Goal: Information Seeking & Learning: Learn about a topic

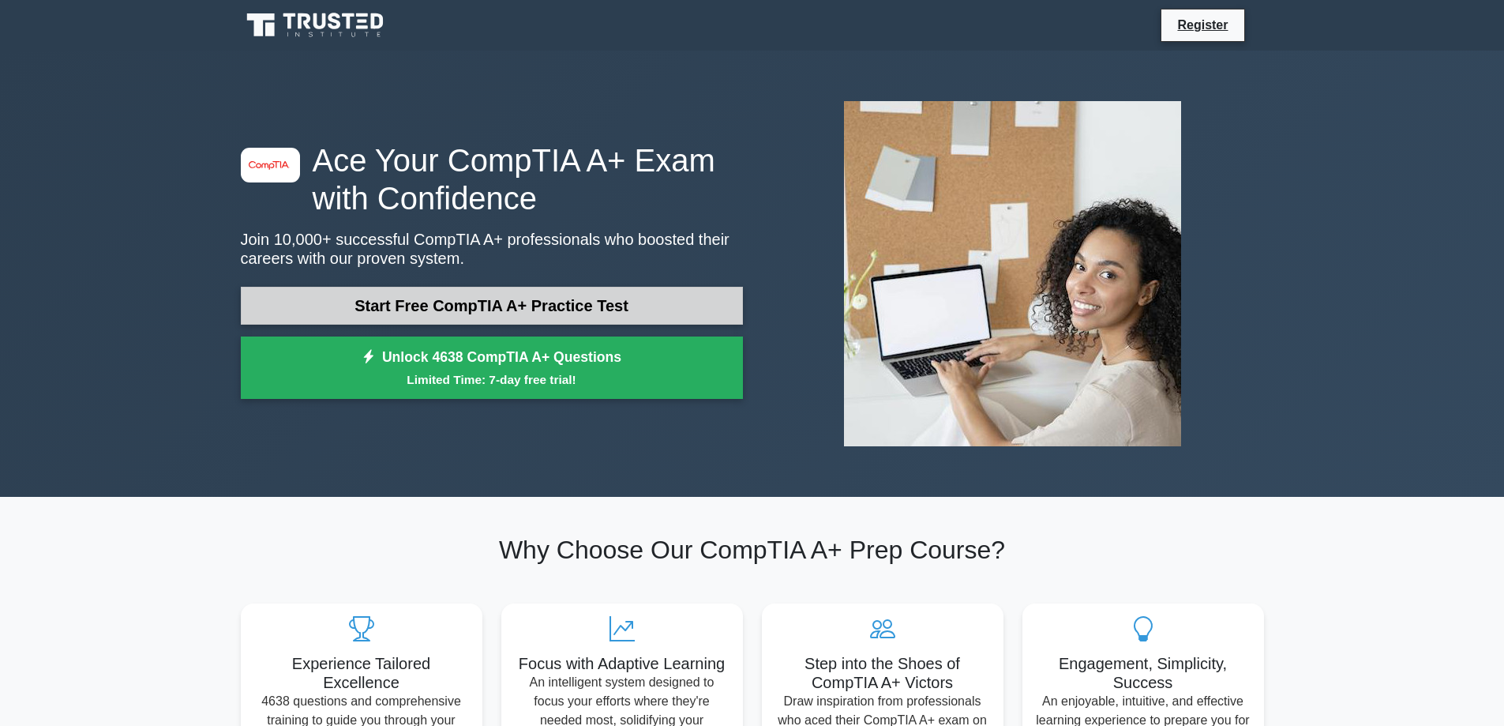
click at [430, 306] on link "Start Free CompTIA A+ Practice Test" at bounding box center [492, 306] width 502 height 38
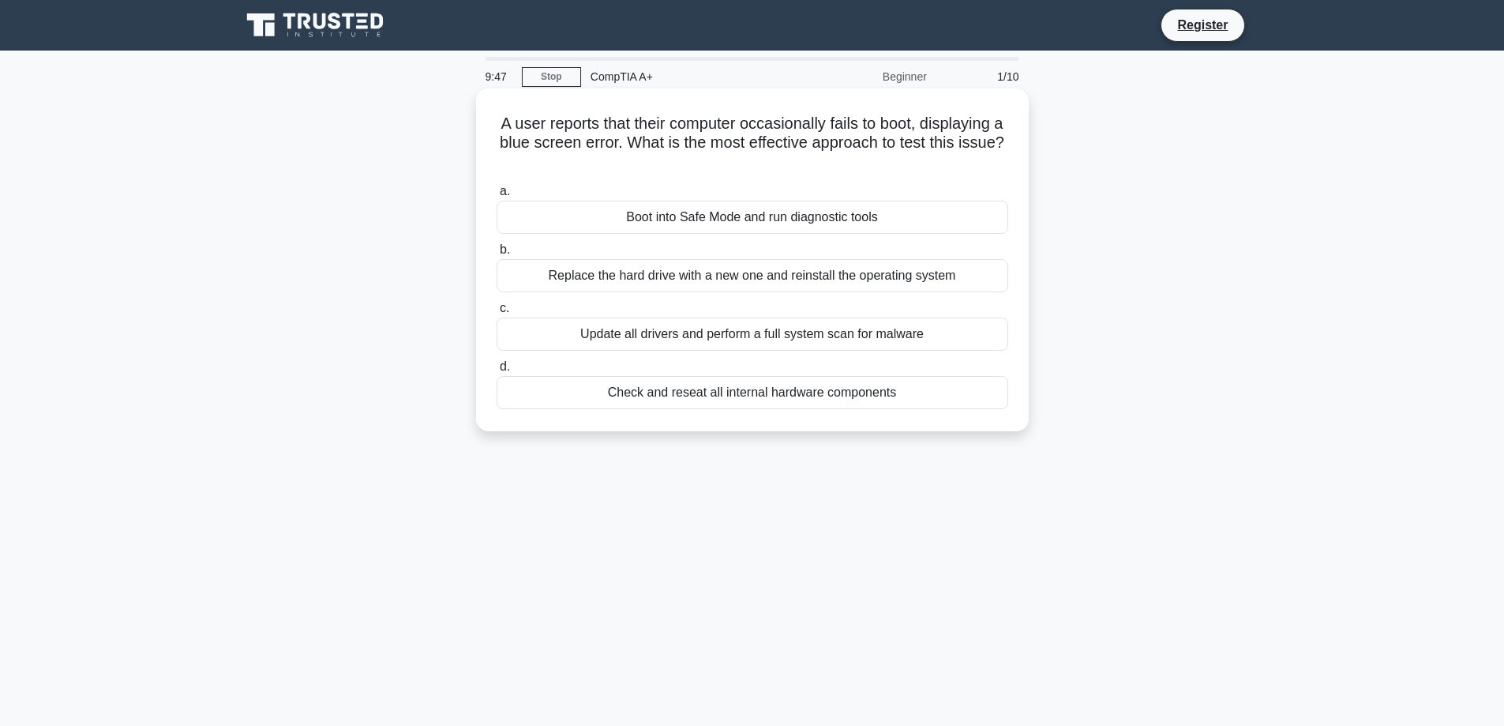
click at [875, 215] on div "Boot into Safe Mode and run diagnostic tools" at bounding box center [753, 217] width 512 height 33
click at [497, 197] on input "a. Boot into Safe Mode and run diagnostic tools" at bounding box center [497, 191] width 0 height 10
click at [891, 279] on div "Details of the resolved hardware conflict" at bounding box center [753, 275] width 512 height 33
click at [497, 255] on input "b. Details of the resolved hardware conflict" at bounding box center [497, 250] width 0 height 10
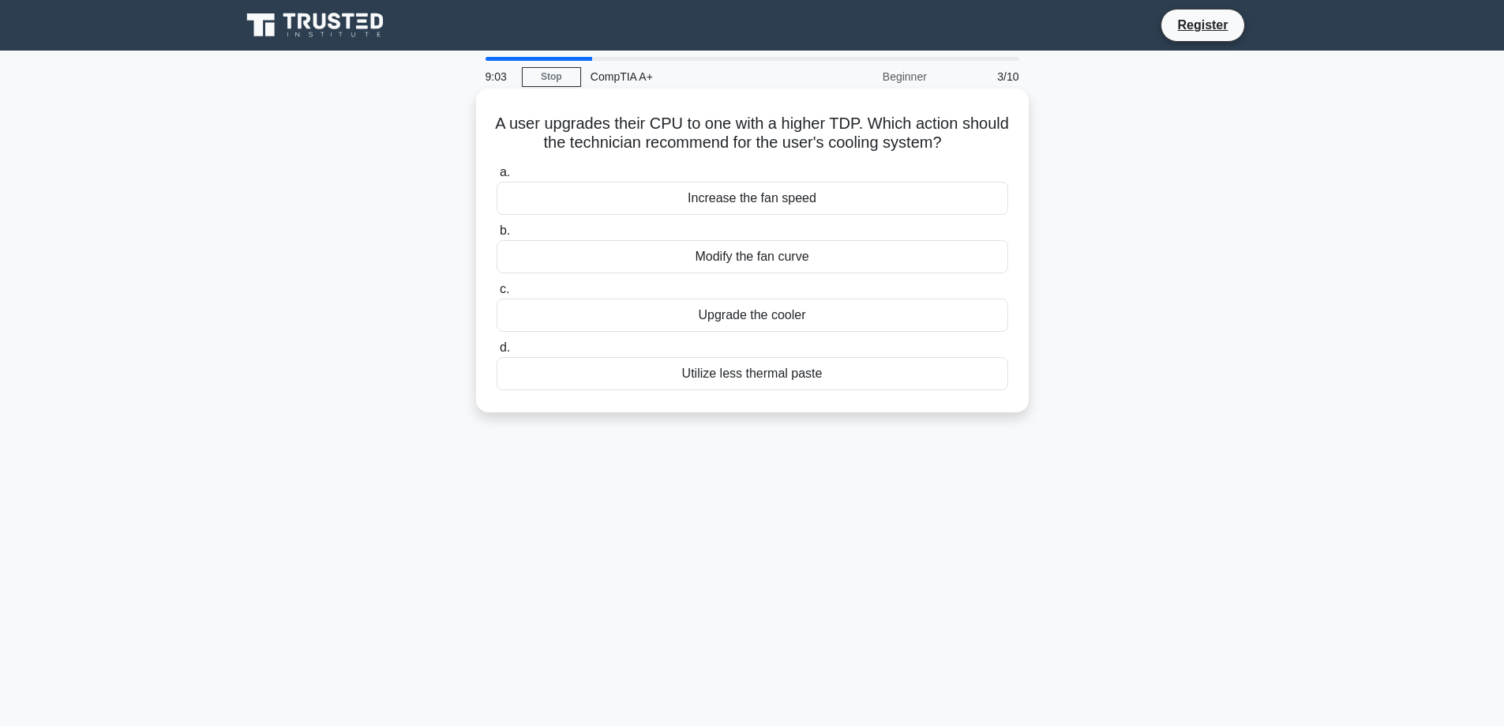
click at [653, 320] on div "Upgrade the cooler" at bounding box center [753, 314] width 512 height 33
click at [497, 294] on input "c. Upgrade the cooler" at bounding box center [497, 289] width 0 height 10
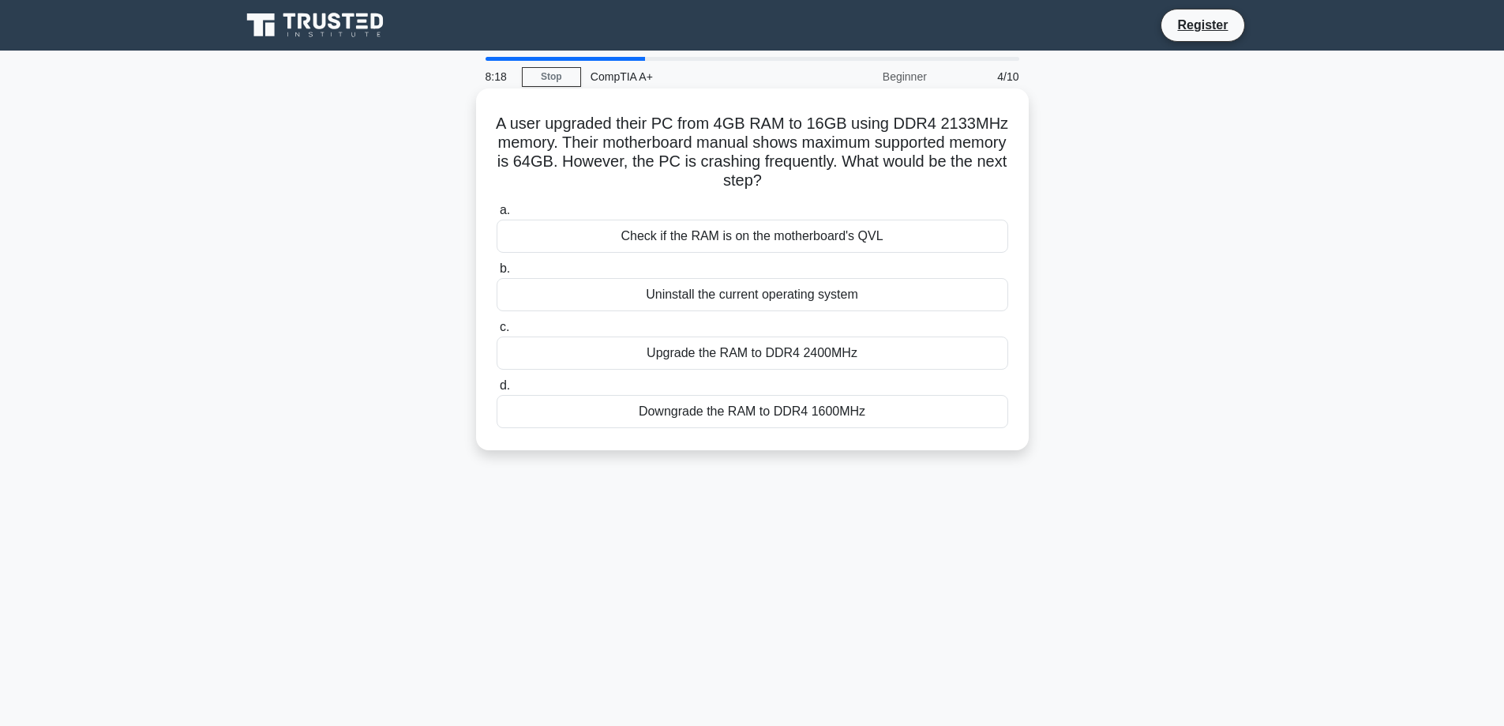
click at [668, 365] on div "Upgrade the RAM to DDR4 2400MHz" at bounding box center [753, 352] width 512 height 33
click at [497, 332] on input "c. Upgrade the RAM to DDR4 2400MHz" at bounding box center [497, 327] width 0 height 10
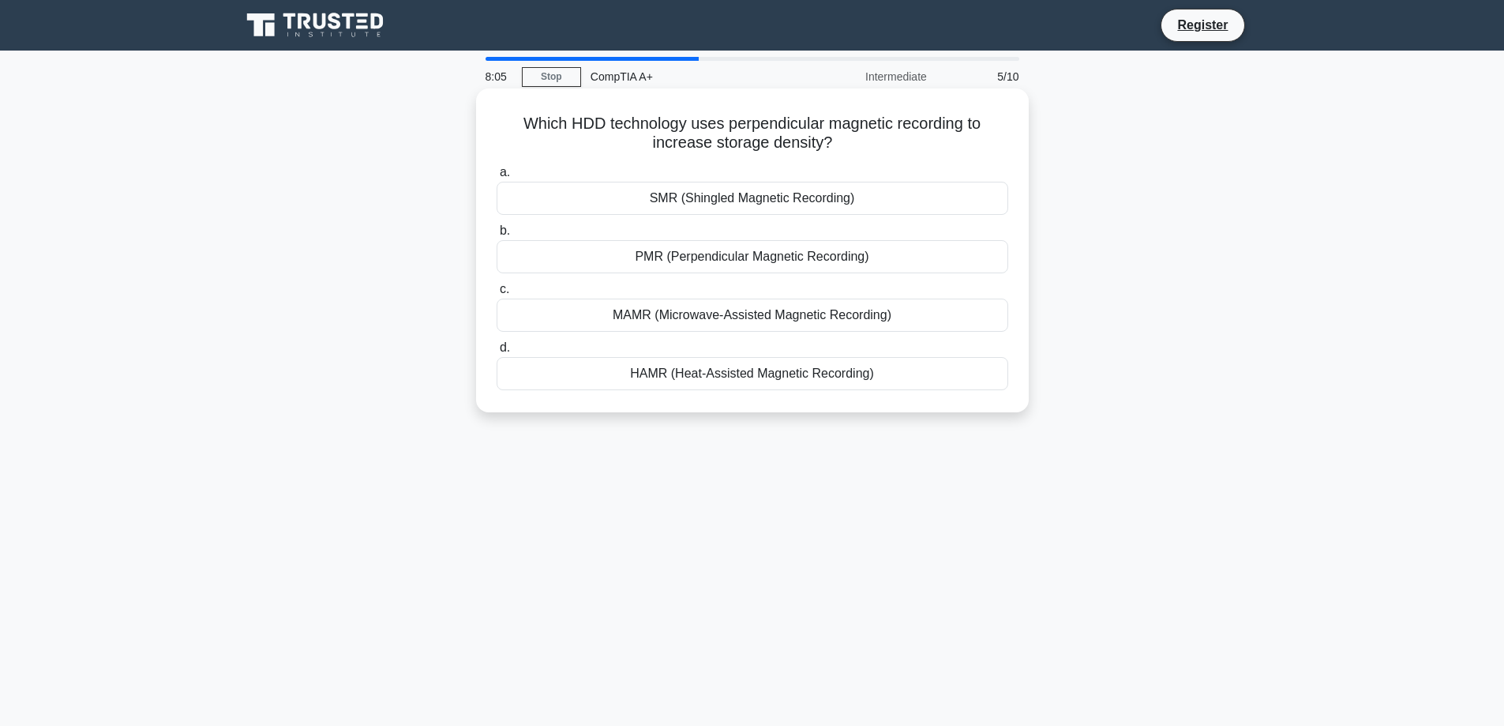
click at [667, 261] on div "PMR (Perpendicular Magnetic Recording)" at bounding box center [753, 256] width 512 height 33
click at [497, 236] on input "b. PMR (Perpendicular Magnetic Recording)" at bounding box center [497, 231] width 0 height 10
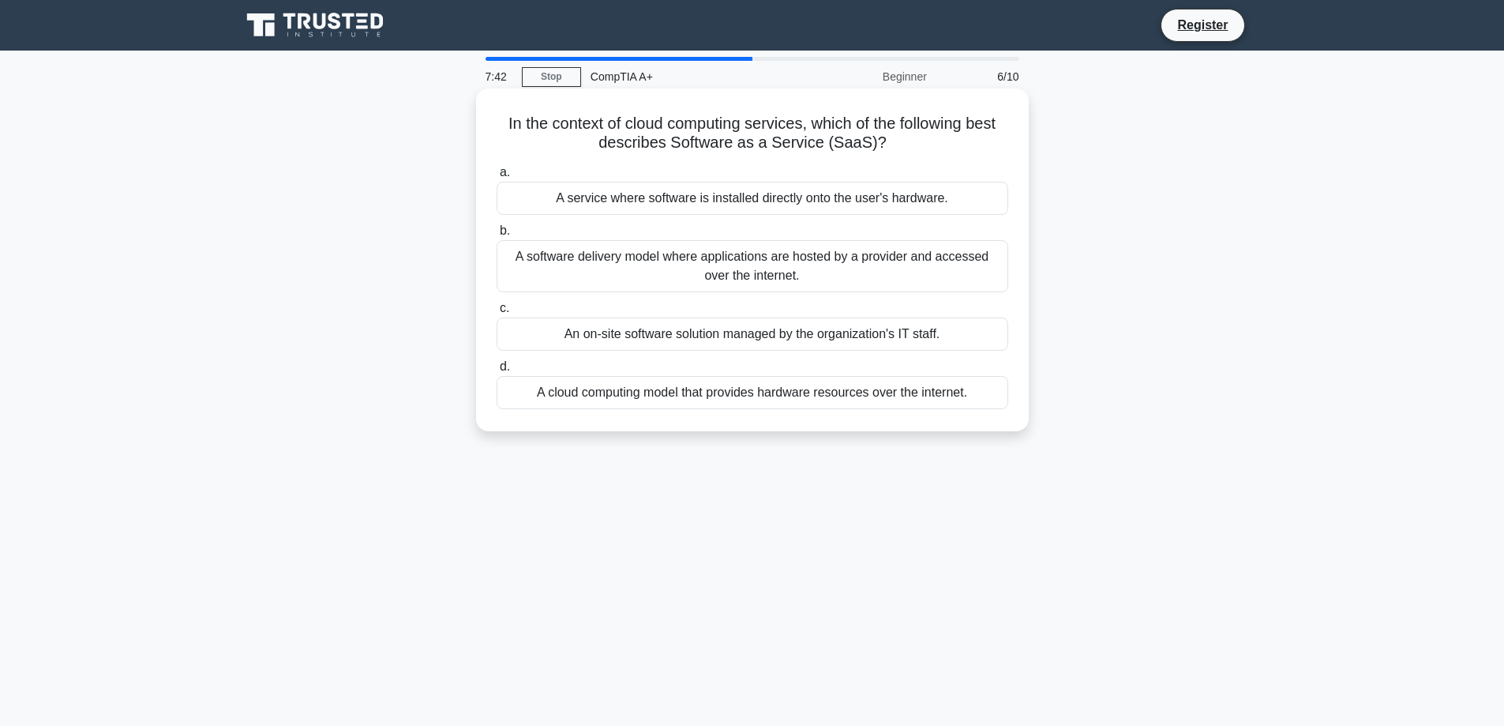
click at [546, 195] on div "A service where software is installed directly onto the user's hardware." at bounding box center [753, 198] width 512 height 33
click at [497, 178] on input "a. A service where software is installed directly onto the user's hardware." at bounding box center [497, 172] width 0 height 10
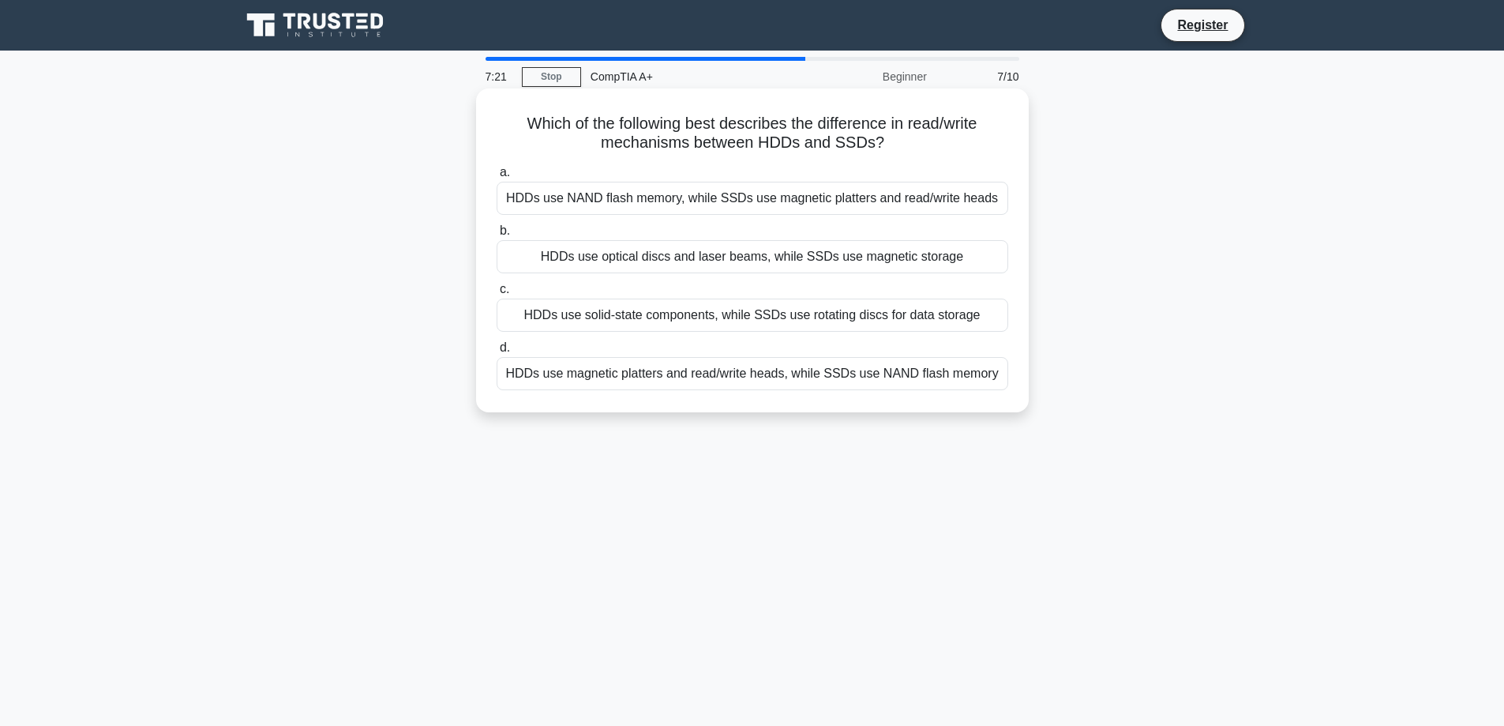
click at [581, 376] on div "HDDs use magnetic platters and read/write heads, while SSDs use NAND flash memo…" at bounding box center [753, 373] width 512 height 33
click at [497, 353] on input "d. HDDs use magnetic platters and read/write heads, while SSDs use NAND flash m…" at bounding box center [497, 348] width 0 height 10
click at [554, 325] on div "It initializes hardware components before loading the Operating System." at bounding box center [753, 314] width 512 height 33
click at [497, 294] on input "c. It initializes hardware components before loading the Operating System." at bounding box center [497, 289] width 0 height 10
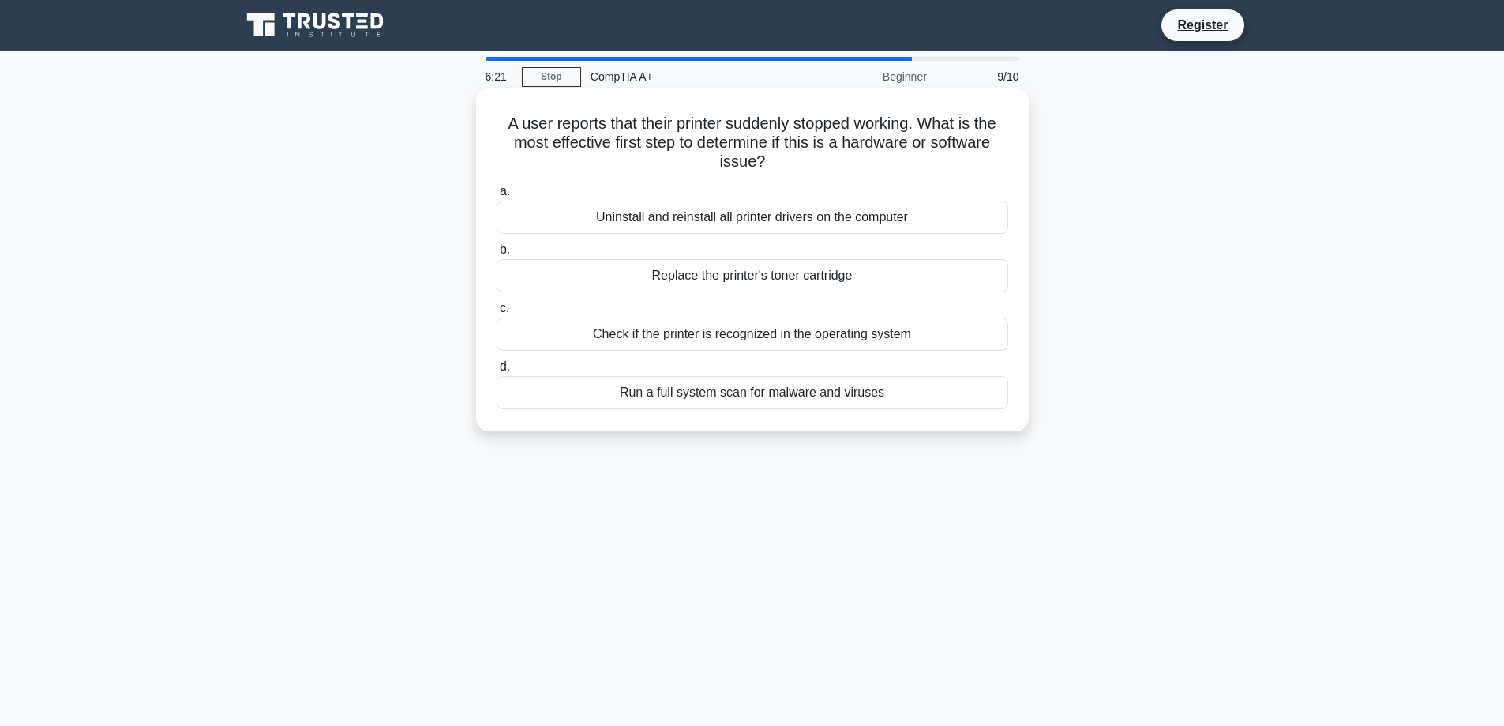
click at [601, 226] on div "Uninstall and reinstall all printer drivers on the computer" at bounding box center [753, 217] width 512 height 33
click at [497, 197] on input "a. Uninstall and reinstall all printer drivers on the computer" at bounding box center [497, 191] width 0 height 10
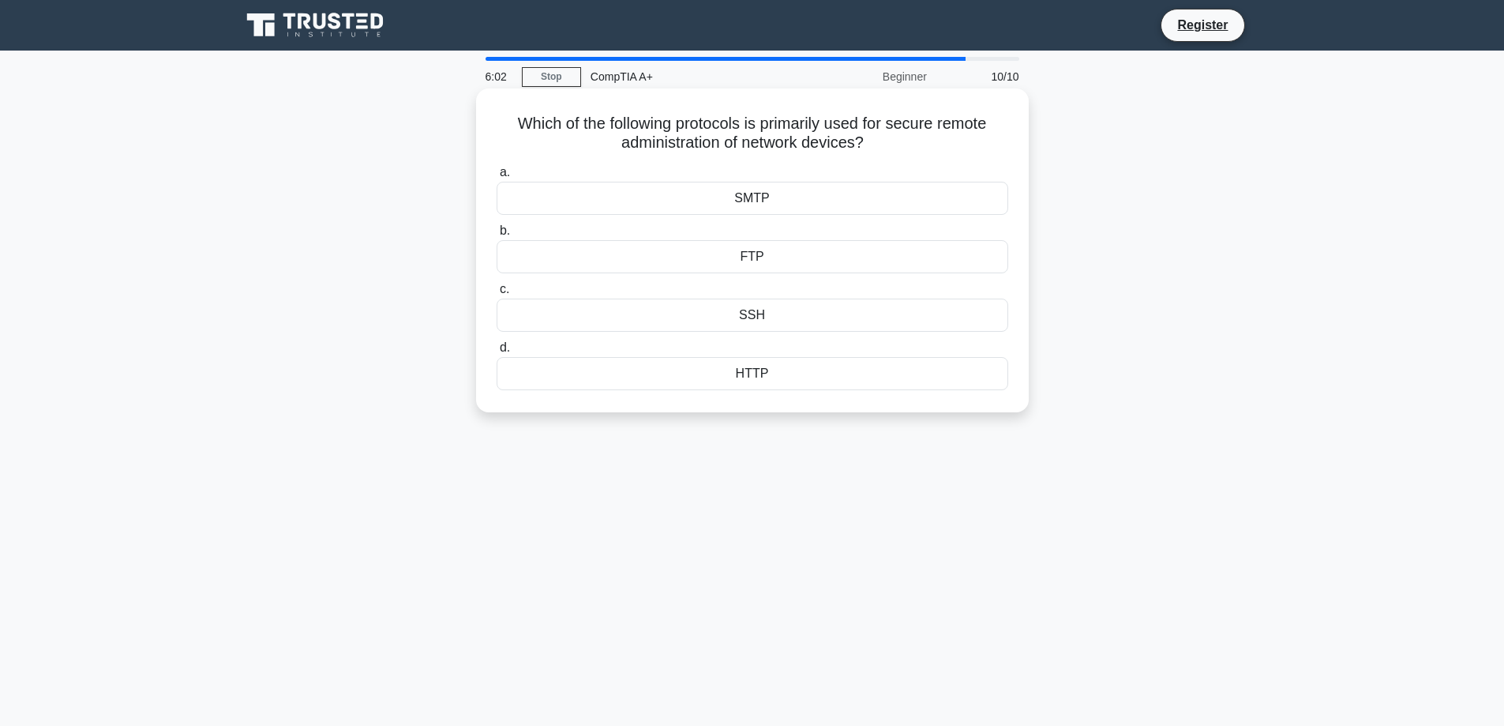
click at [575, 320] on div "SSH" at bounding box center [753, 314] width 512 height 33
click at [497, 294] on input "c. SSH" at bounding box center [497, 289] width 0 height 10
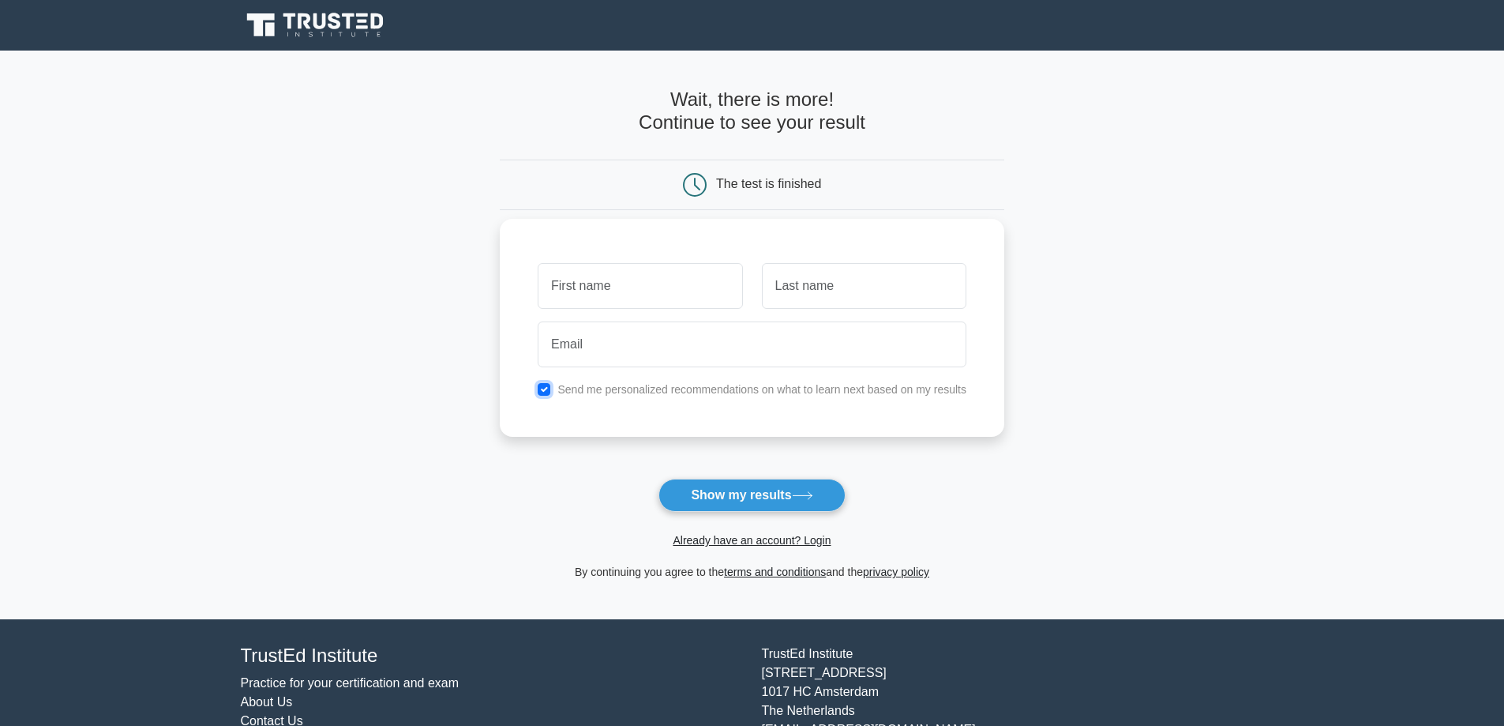
click at [550, 393] on input "checkbox" at bounding box center [544, 389] width 13 height 13
checkbox input "false"
click at [587, 287] on input "text" at bounding box center [640, 286] width 204 height 46
type input "[PERSON_NAME]"
type input "Doer"
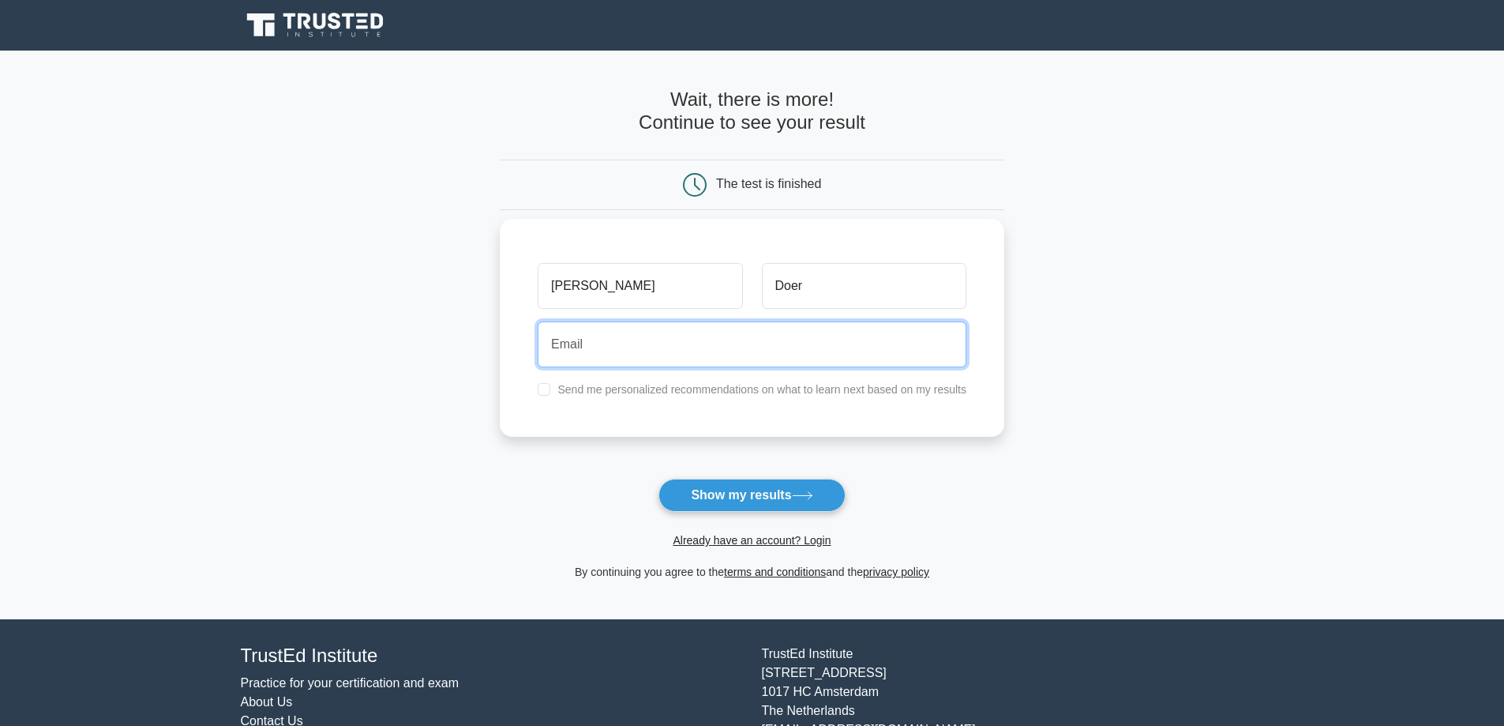
click at [642, 350] on input "email" at bounding box center [752, 344] width 429 height 46
type input "[EMAIL_ADDRESS][DOMAIN_NAME]"
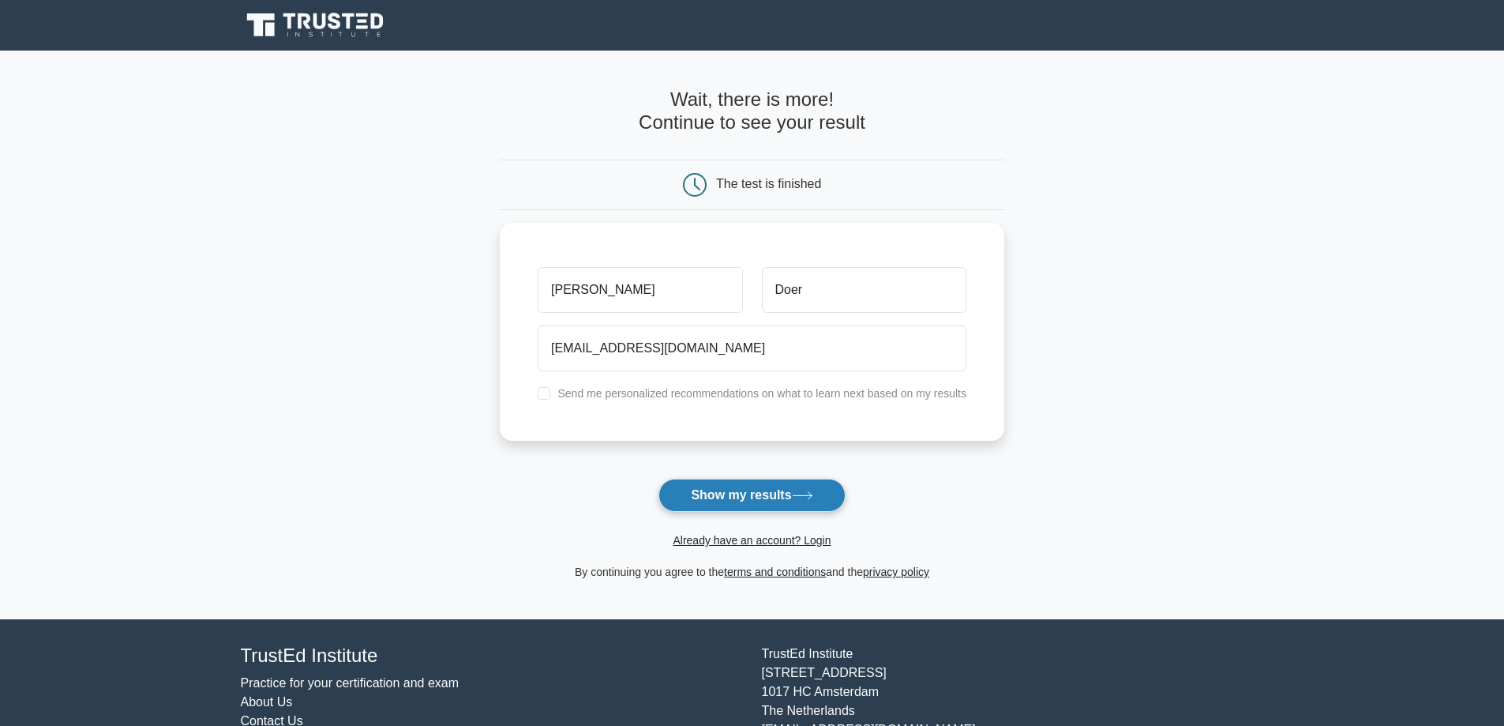
click at [765, 504] on button "Show my results" at bounding box center [751, 494] width 186 height 33
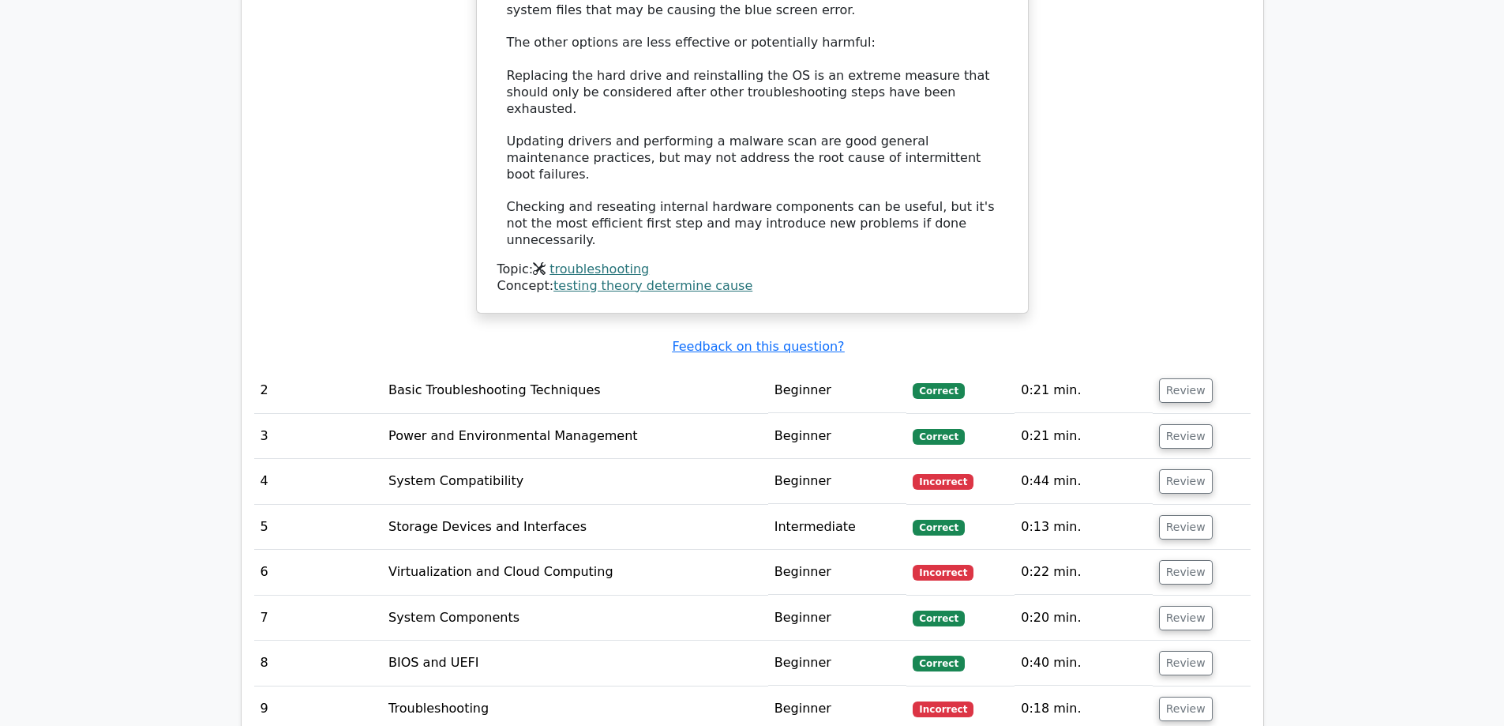
scroll to position [2053, 0]
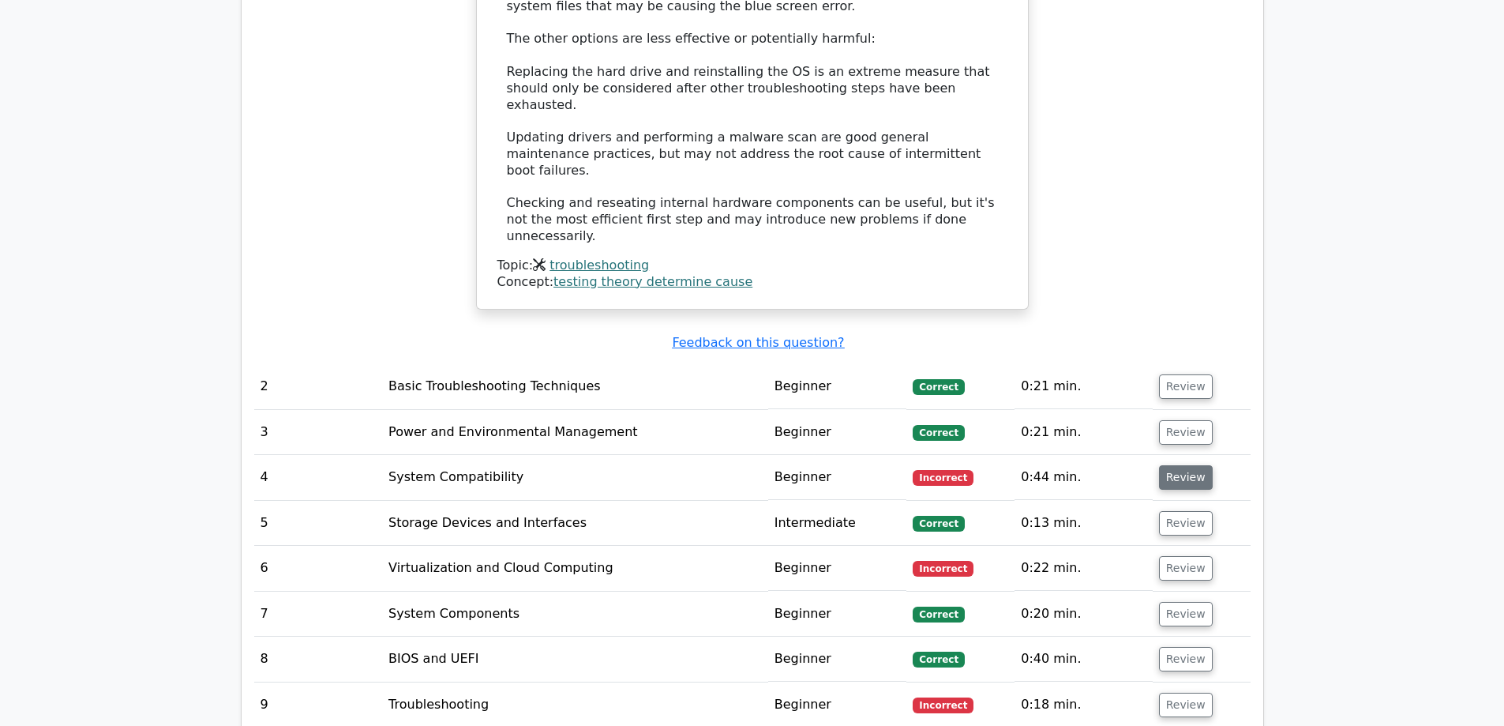
click at [1167, 465] on button "Review" at bounding box center [1186, 477] width 54 height 24
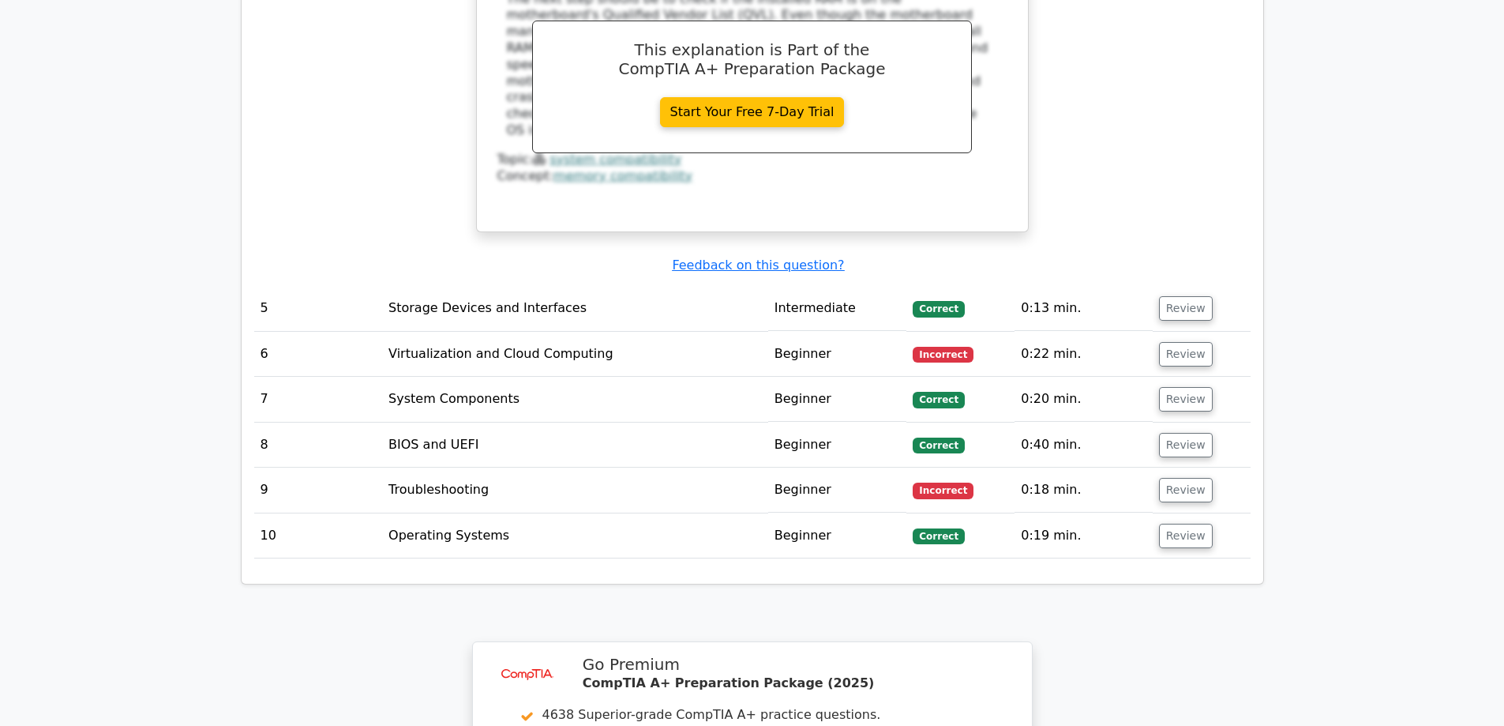
scroll to position [3000, 0]
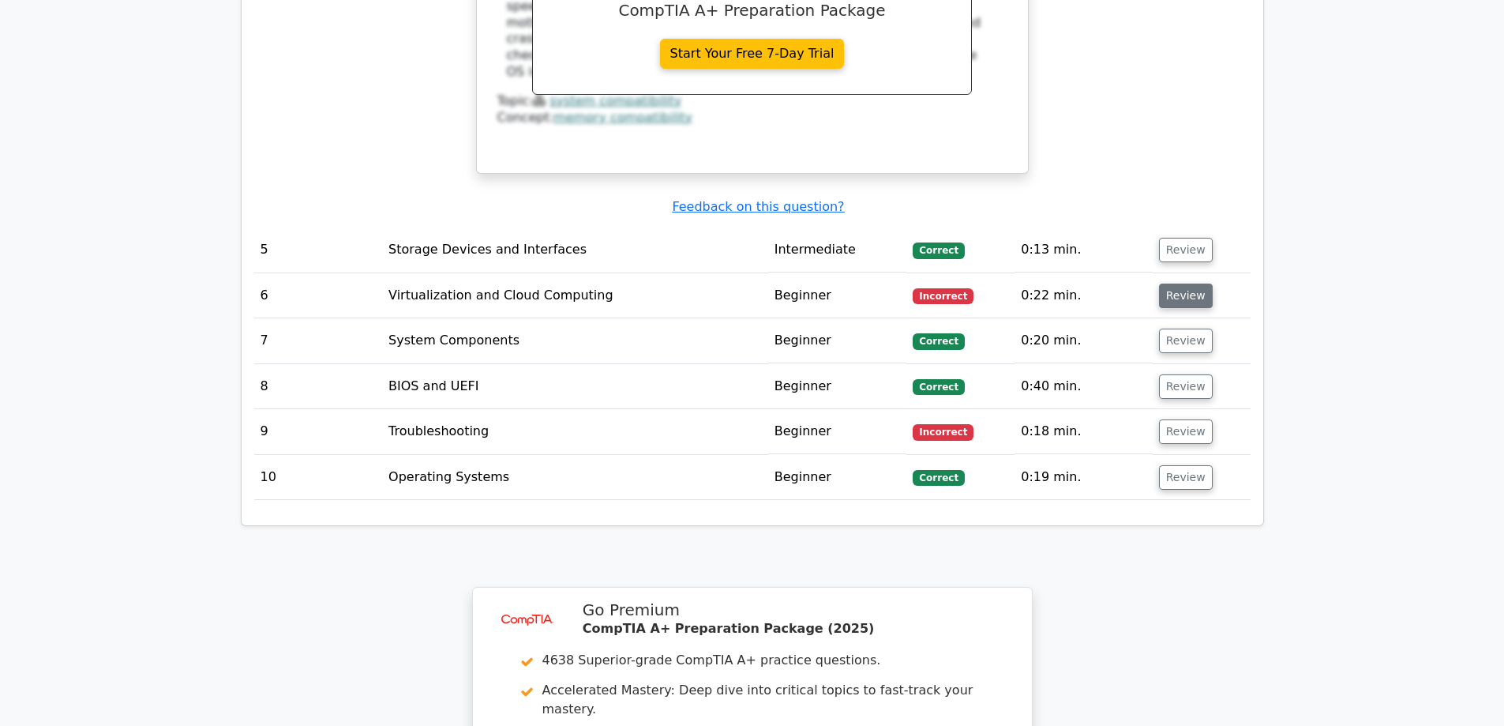
click at [1174, 283] on button "Review" at bounding box center [1186, 295] width 54 height 24
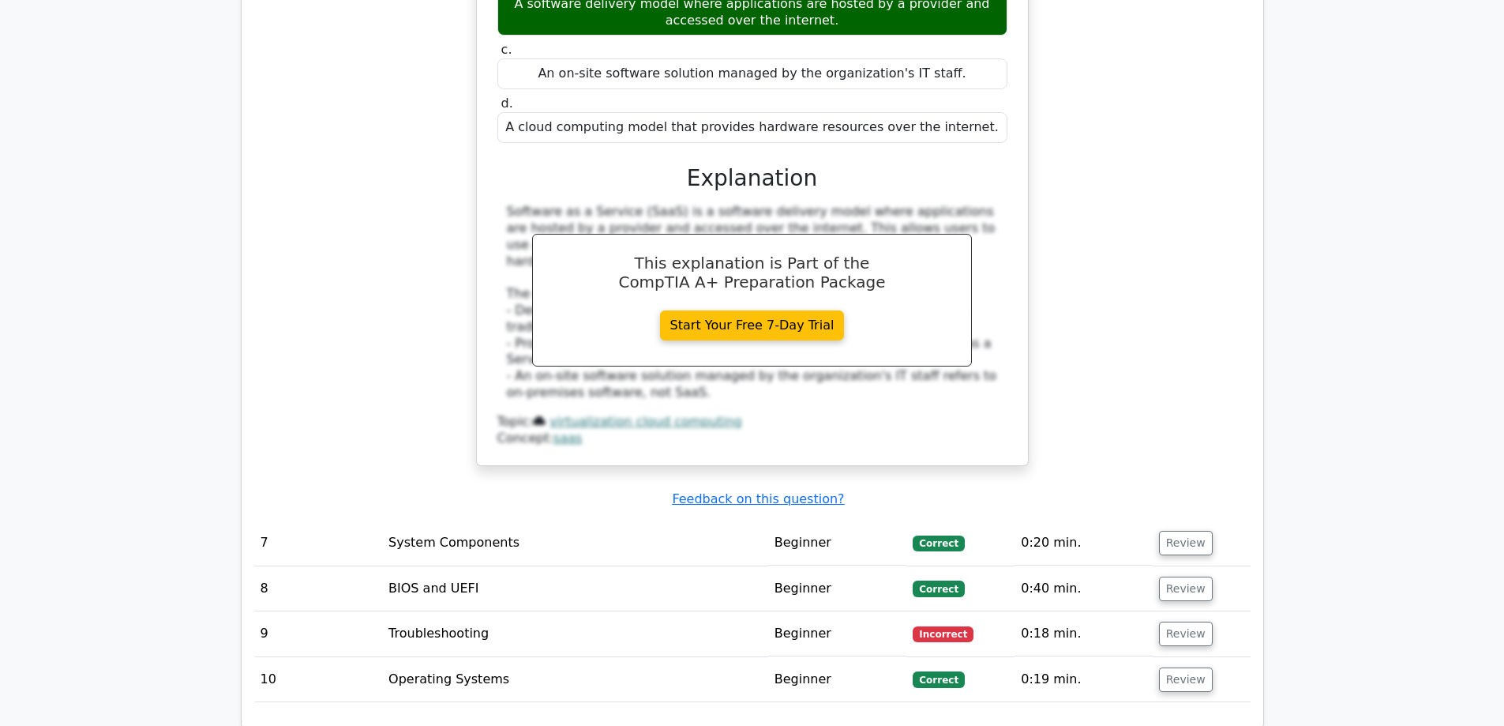
scroll to position [3632, 0]
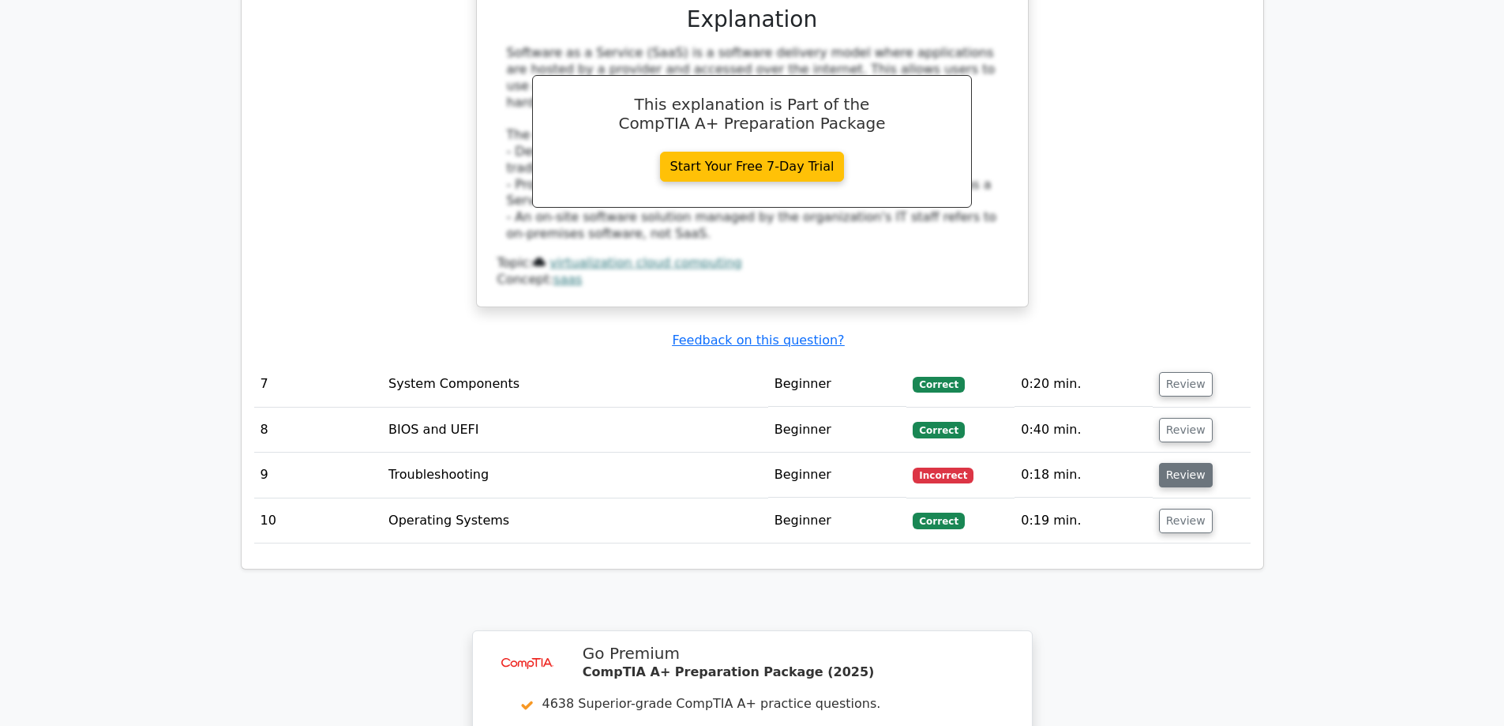
click at [1192, 463] on button "Review" at bounding box center [1186, 475] width 54 height 24
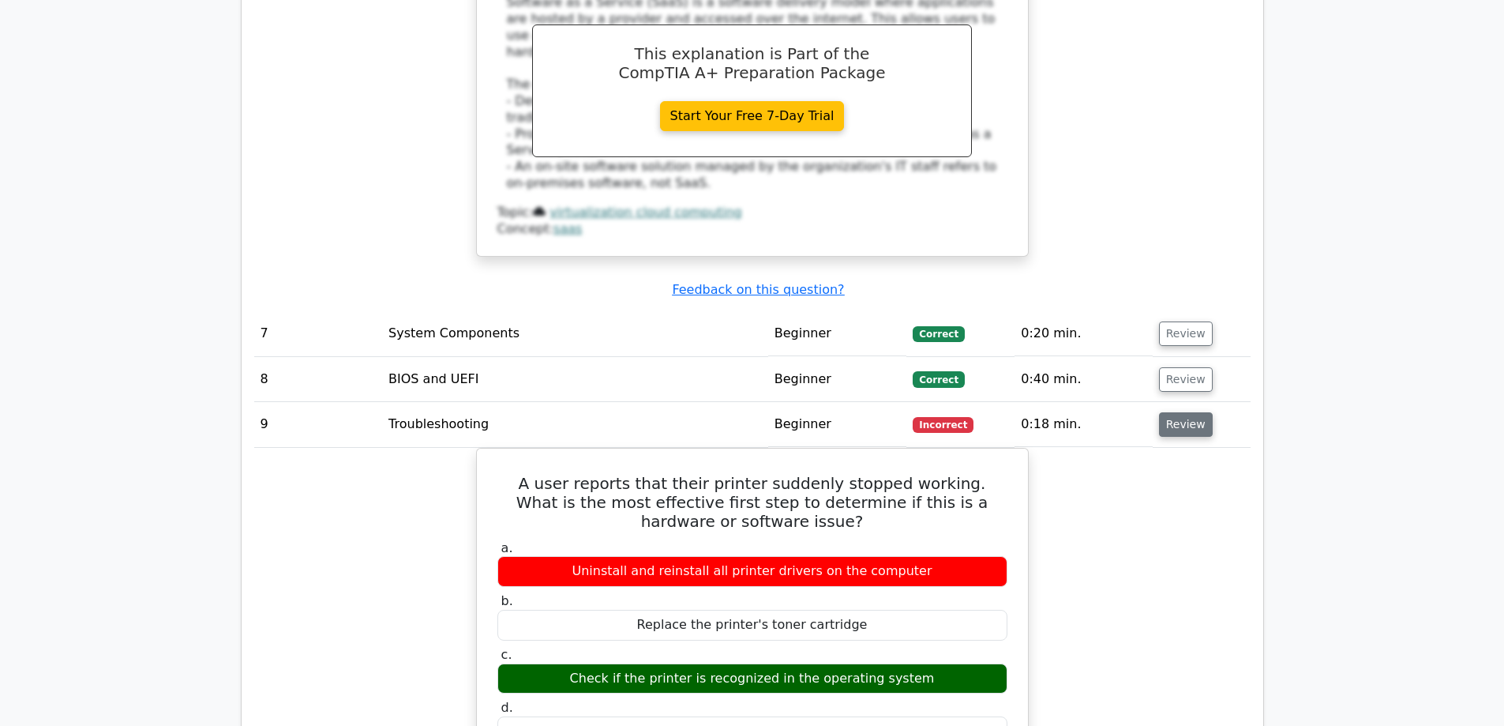
scroll to position [3711, 0]
